Goal: Find specific page/section

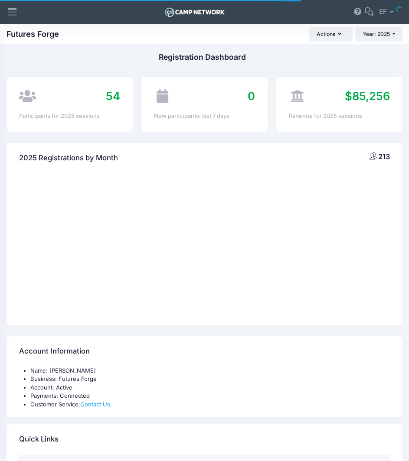
select select
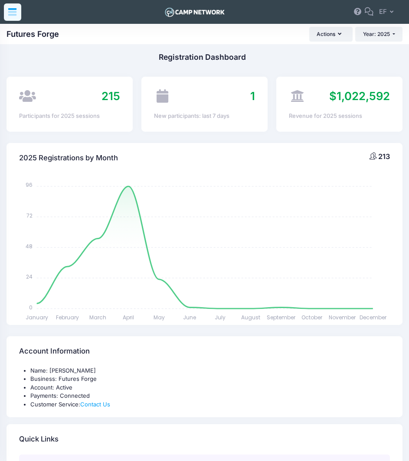
click at [13, 14] on icon at bounding box center [12, 13] width 8 height 4
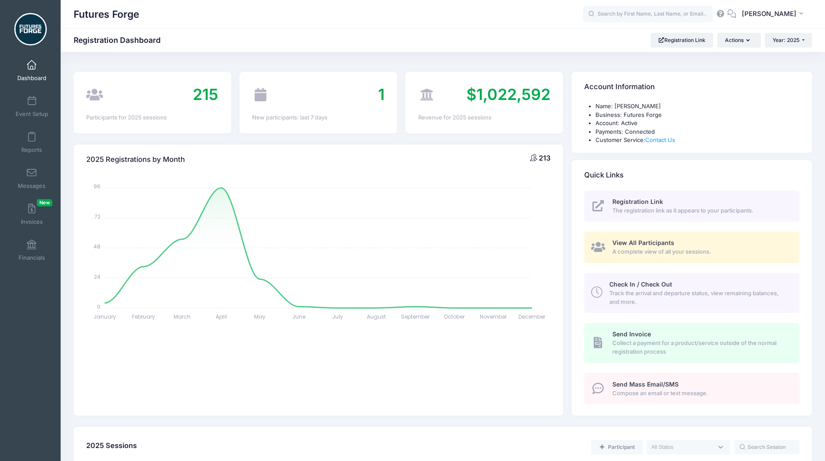
click at [408, 235] on link "View All Participants A complete view of all your sessions." at bounding box center [691, 248] width 215 height 32
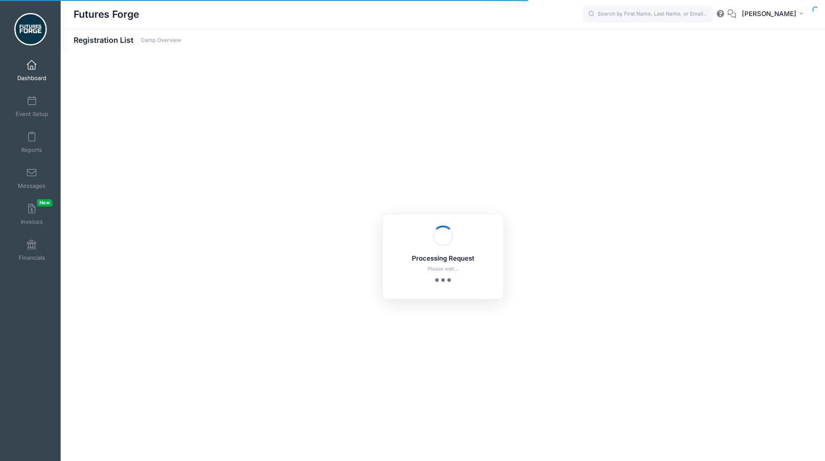
select select "10"
click at [659, 16] on input "text" at bounding box center [648, 14] width 130 height 17
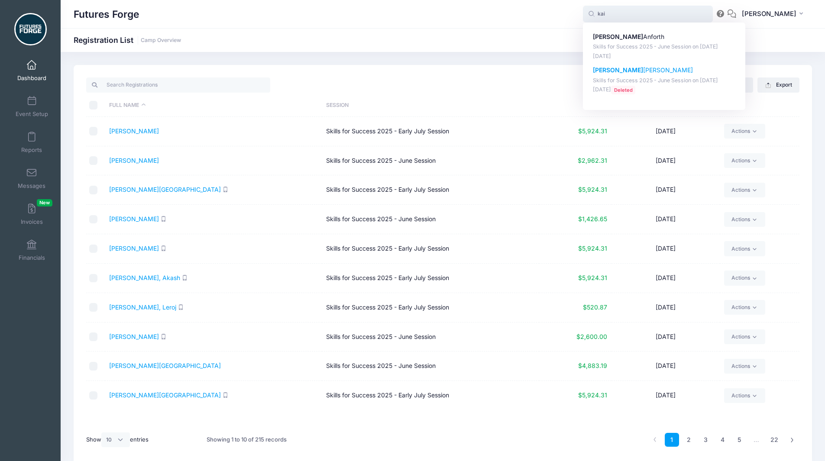
click at [681, 84] on p "Skills for Success 2025 - June Session on Jun-15, 2025" at bounding box center [664, 81] width 143 height 8
type input "Kai McMullin (Skills for Success 2025 - June Session, Jun-15, 2025)"
